Goal: Information Seeking & Learning: Stay updated

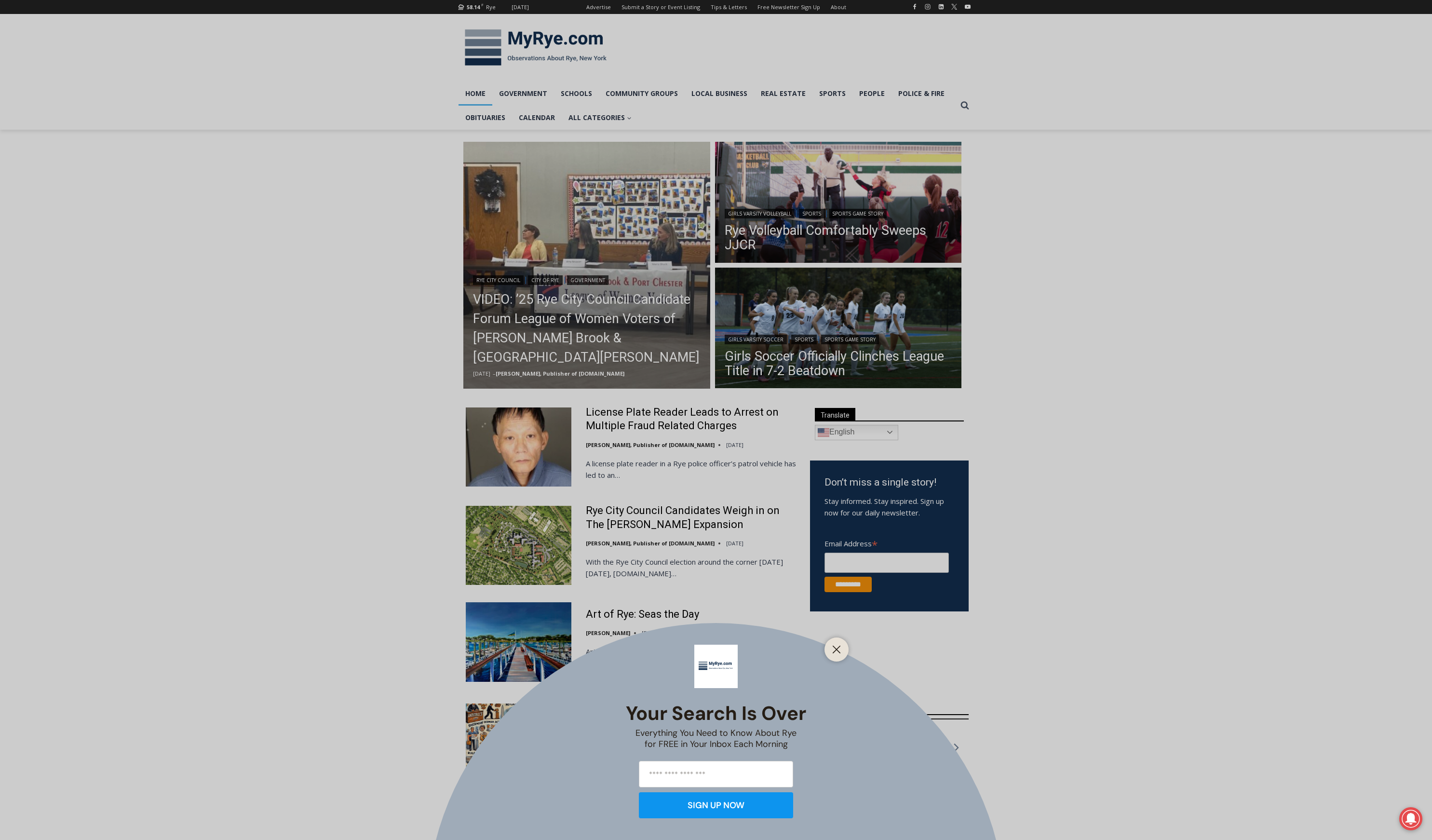
click at [592, 248] on div "Your Search is Over Everything You Need to Know About Rye for FREE in Your Inbo…" at bounding box center [716, 420] width 1432 height 840
click at [609, 341] on div "Your Search is Over Everything You Need to Know About Rye for FREE in Your Inbo…" at bounding box center [716, 420] width 1432 height 840
click at [837, 646] on icon "Close" at bounding box center [837, 649] width 9 height 9
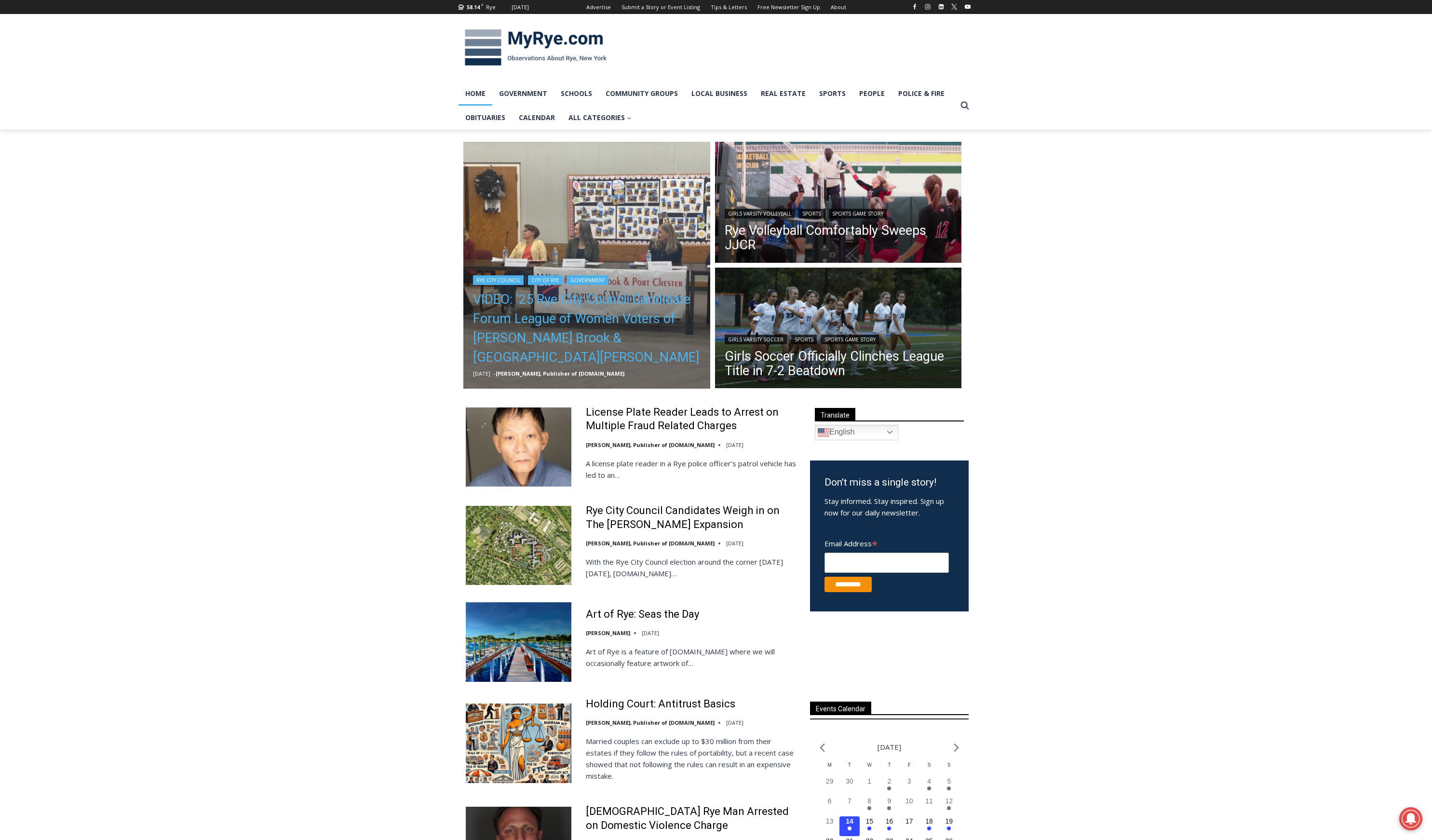
click at [587, 324] on link "VIDEO: ’25 Rye City Council Candidate Forum League of Women Voters of [PERSON_N…" at bounding box center [587, 328] width 228 height 77
